Goal: Task Accomplishment & Management: Use online tool/utility

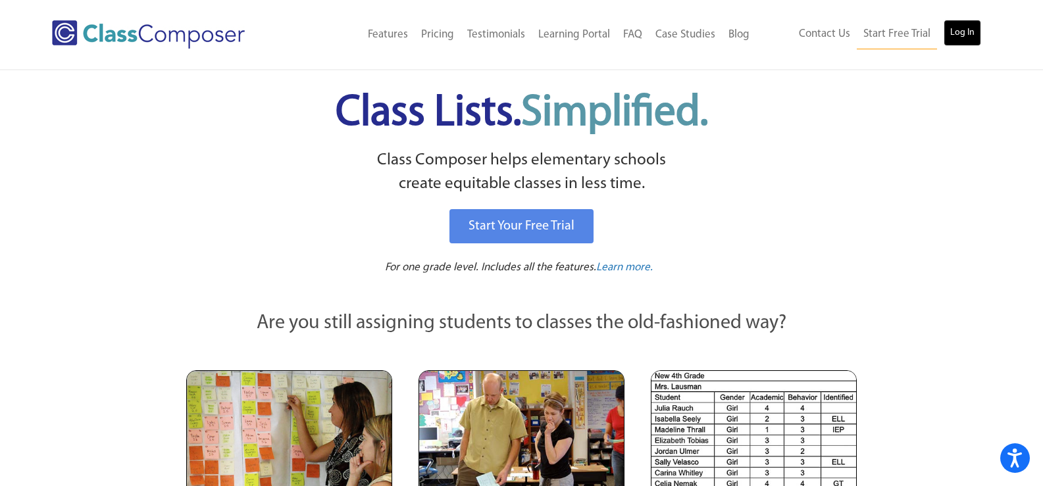
click at [954, 45] on link "Log In" at bounding box center [961, 33] width 37 height 26
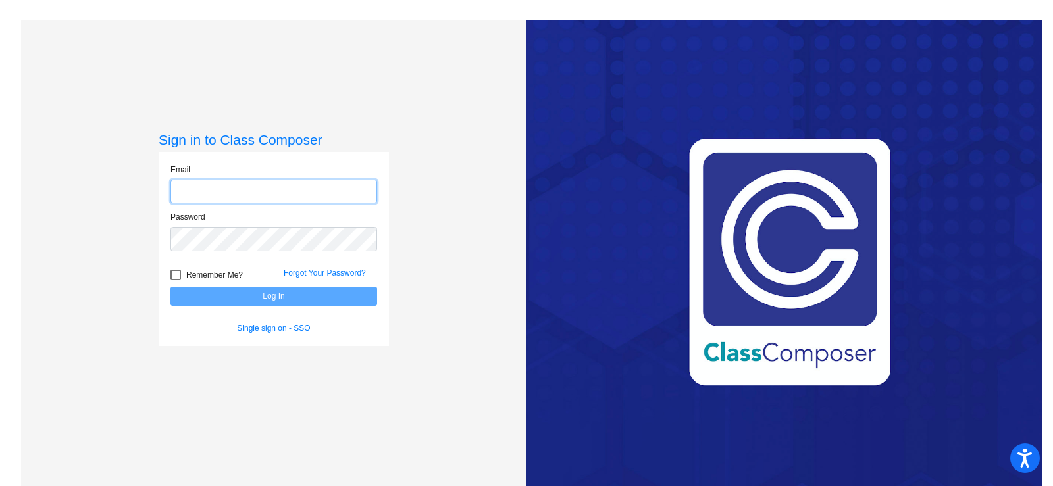
click at [305, 192] on input "email" at bounding box center [273, 192] width 207 height 24
type input "[PERSON_NAME][EMAIL_ADDRESS][PERSON_NAME][DOMAIN_NAME]"
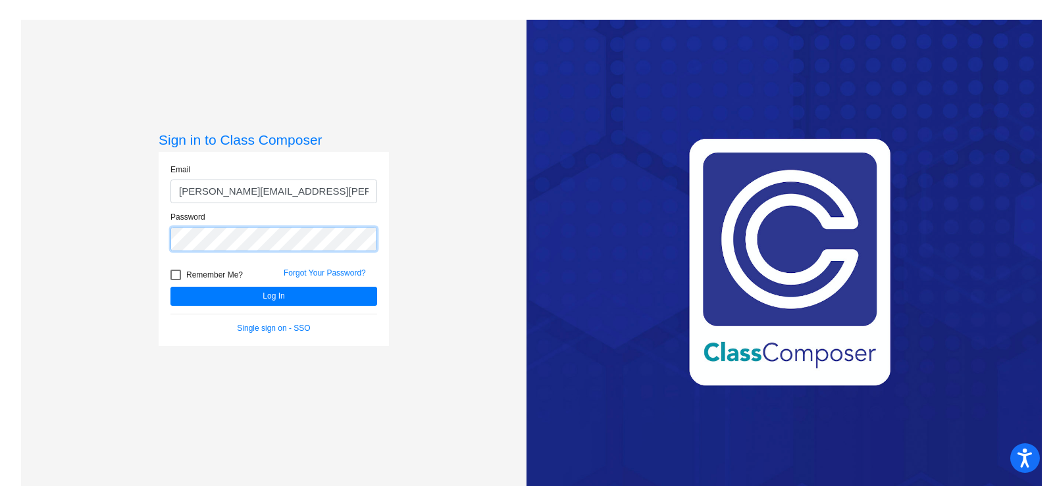
click at [170, 287] on button "Log In" at bounding box center [273, 296] width 207 height 19
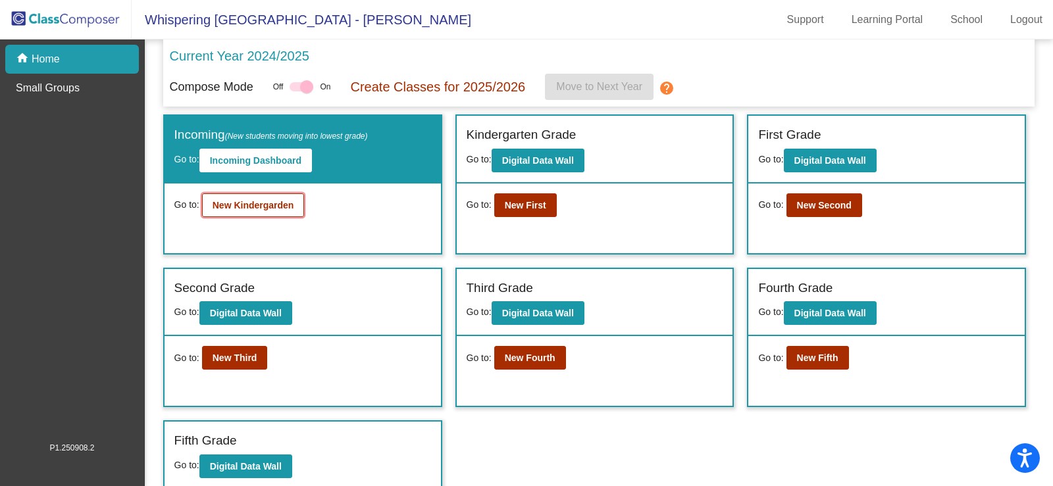
click at [275, 213] on button "New Kindergarden" at bounding box center [253, 205] width 103 height 24
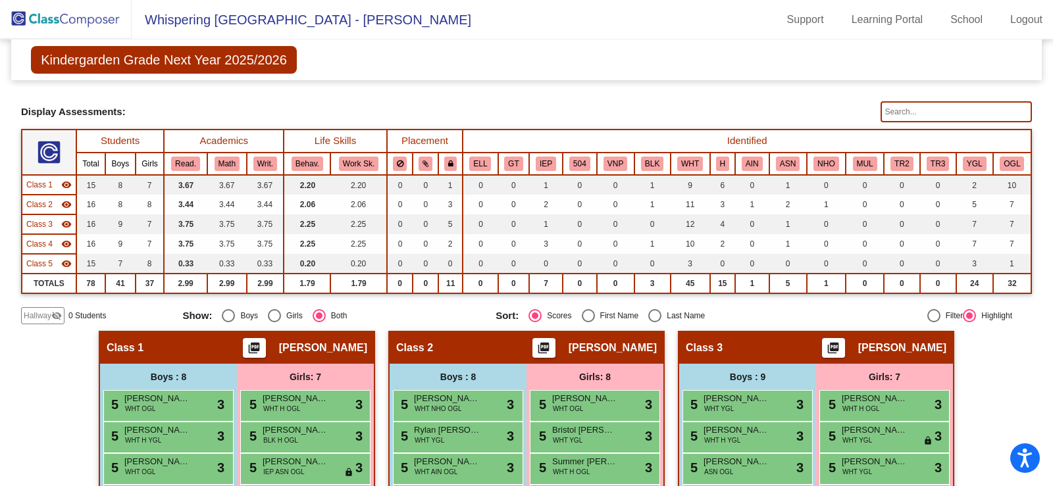
click at [931, 116] on input "text" at bounding box center [955, 111] width 151 height 21
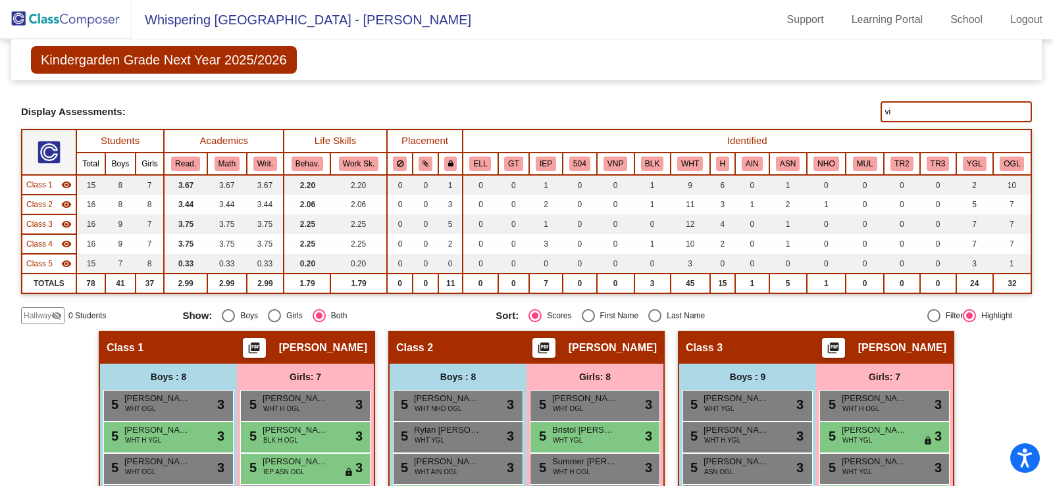
type input "vin"
